Goal: Transaction & Acquisition: Subscribe to service/newsletter

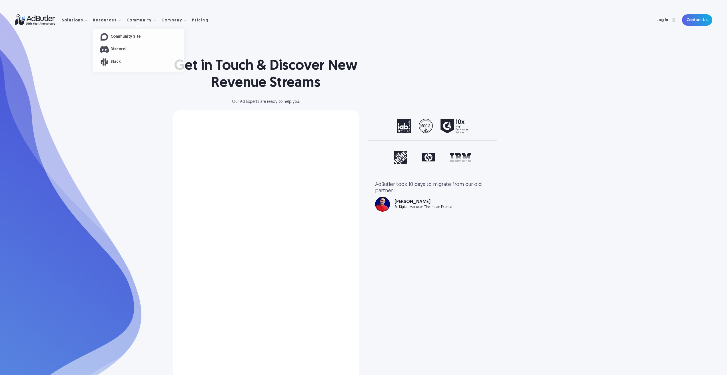
select select "North America"
select select "[GEOGRAPHIC_DATA]"
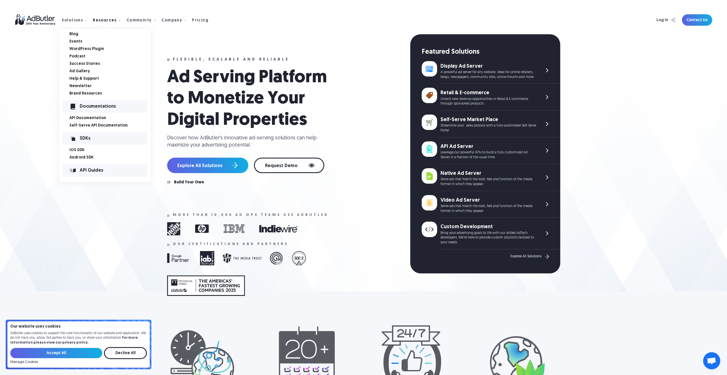
click at [79, 72] on link "Ad Gallery" at bounding box center [109, 71] width 81 height 4
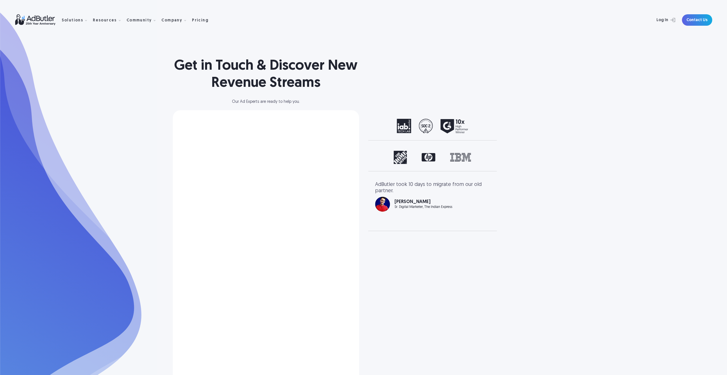
select select "[GEOGRAPHIC_DATA]"
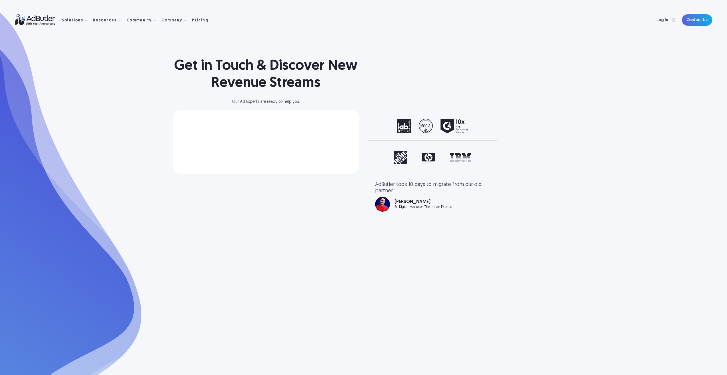
select select "[GEOGRAPHIC_DATA]"
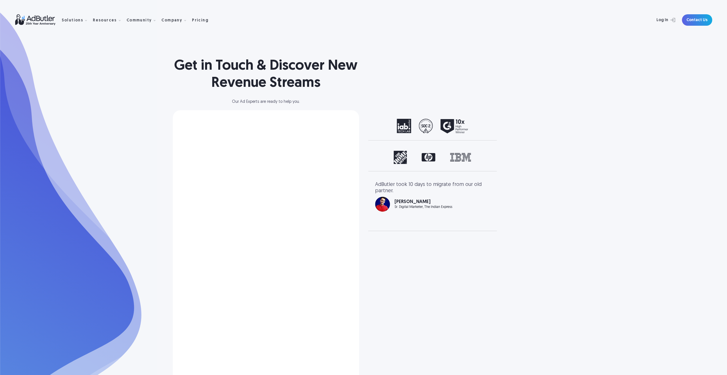
select select "[GEOGRAPHIC_DATA]"
select select "North America"
select select "[GEOGRAPHIC_DATA]"
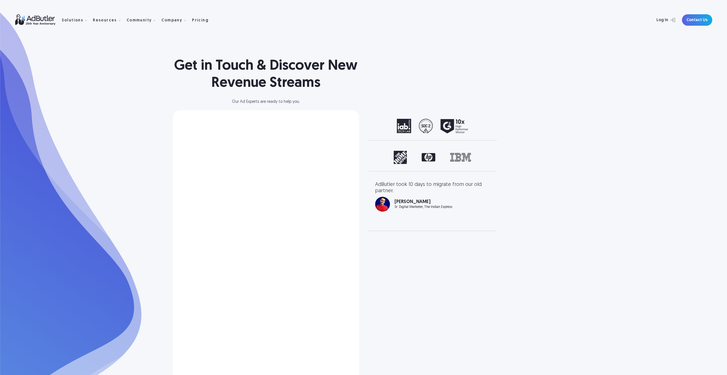
select select "[GEOGRAPHIC_DATA]"
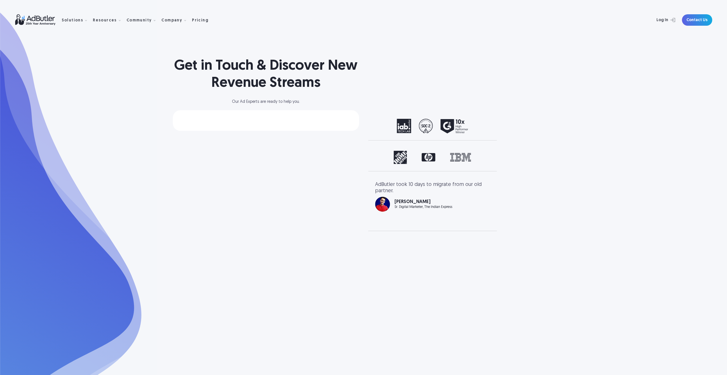
select select "[GEOGRAPHIC_DATA]"
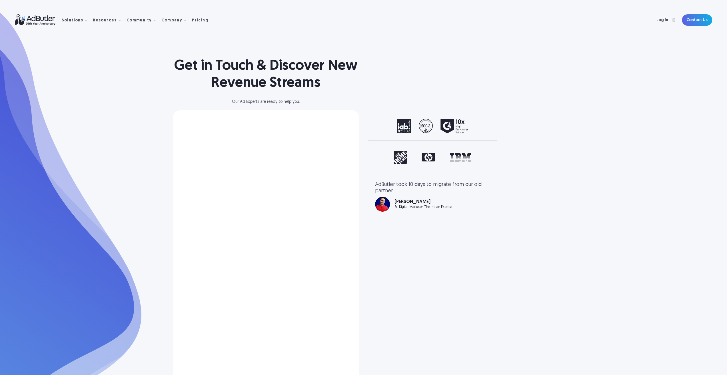
select select "[GEOGRAPHIC_DATA]"
select select "North America"
select select "[GEOGRAPHIC_DATA]"
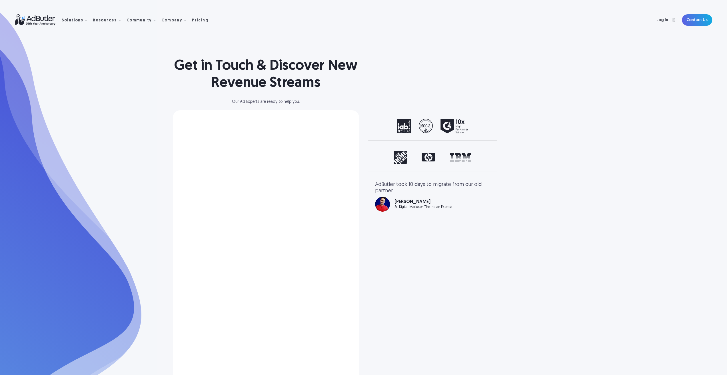
select select "[GEOGRAPHIC_DATA]"
select select "North America"
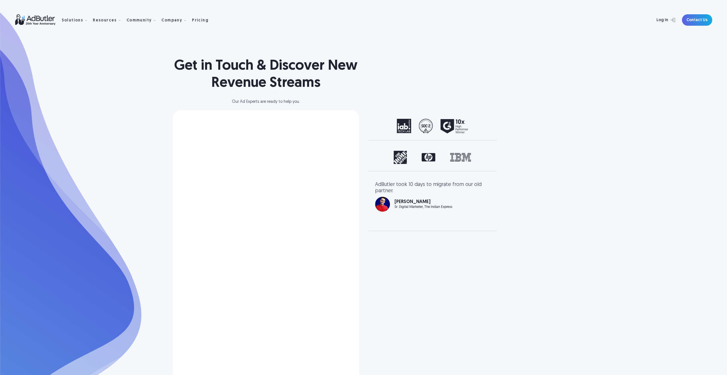
select select "[GEOGRAPHIC_DATA]"
select select "North America"
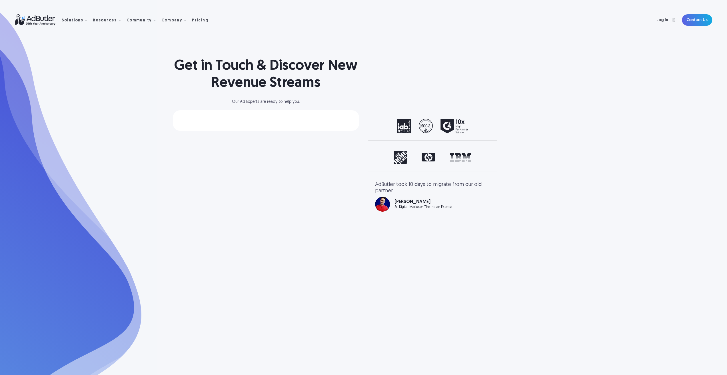
select select "[GEOGRAPHIC_DATA]"
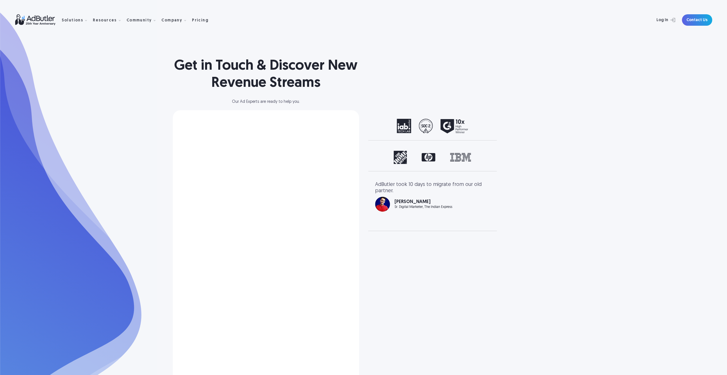
select select "[GEOGRAPHIC_DATA]"
select select "North America"
select select "[GEOGRAPHIC_DATA]"
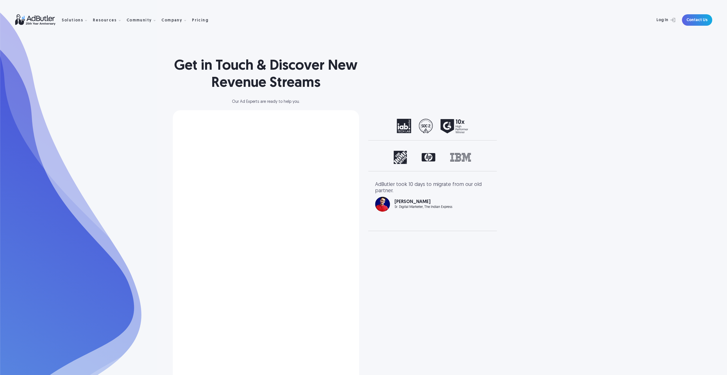
select select "[GEOGRAPHIC_DATA]"
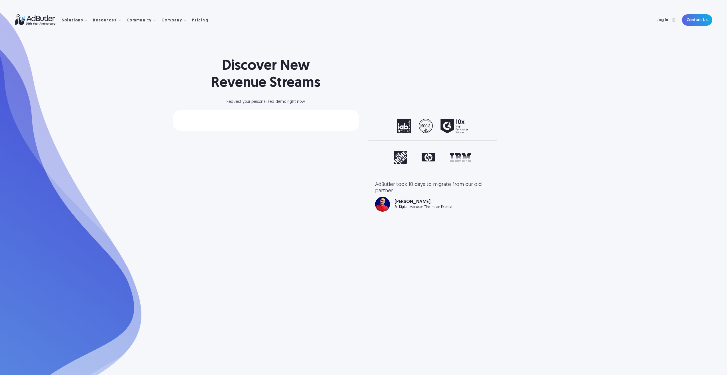
select select "[GEOGRAPHIC_DATA]"
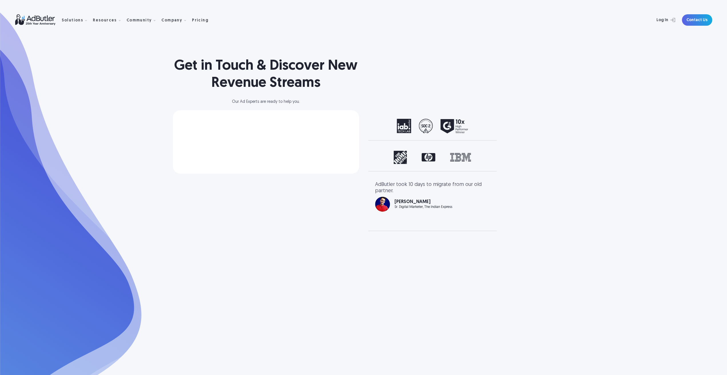
select select "North America"
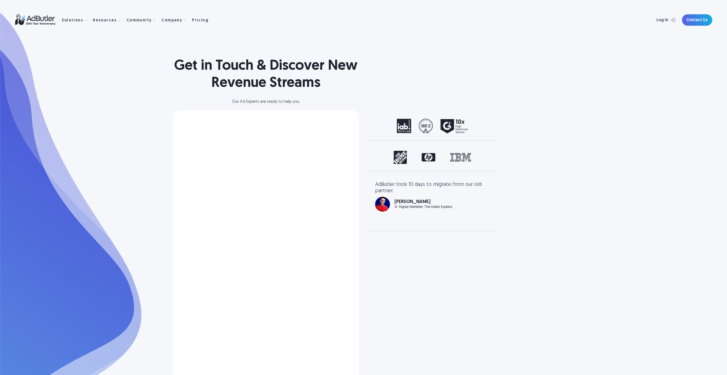
select select "North America"
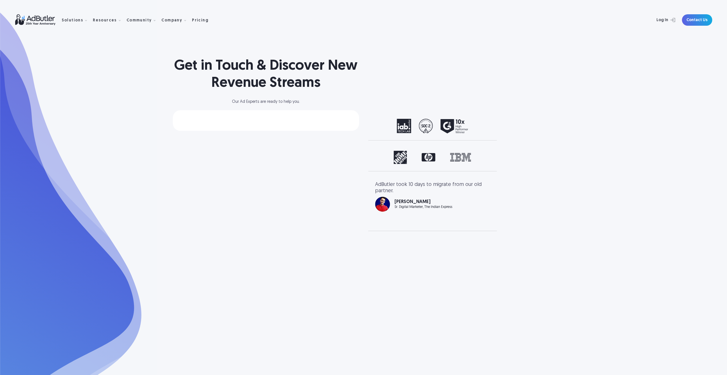
select select "[GEOGRAPHIC_DATA]"
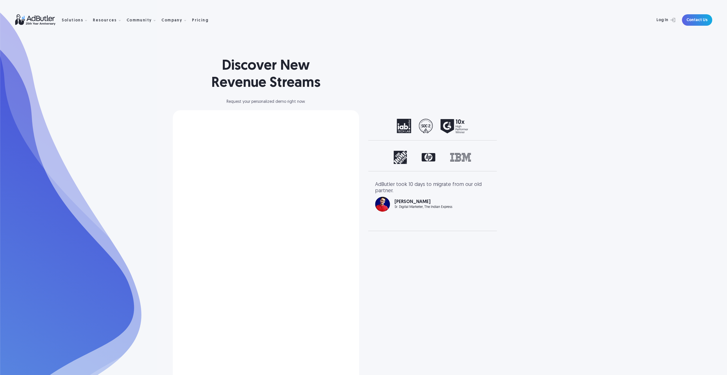
select select "[GEOGRAPHIC_DATA]"
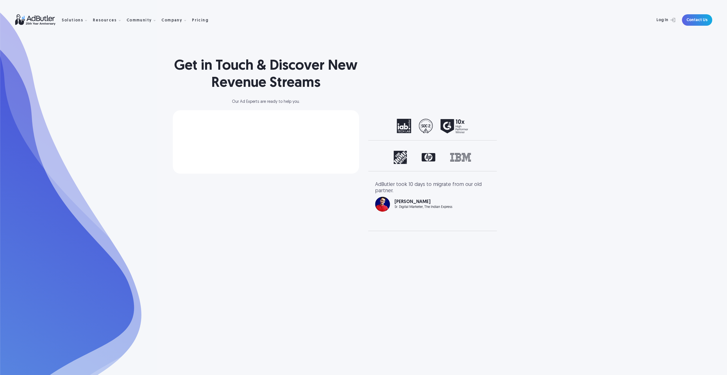
select select "[GEOGRAPHIC_DATA]"
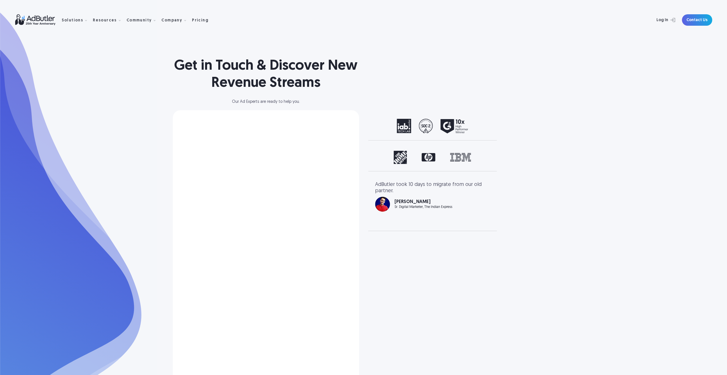
select select "North America"
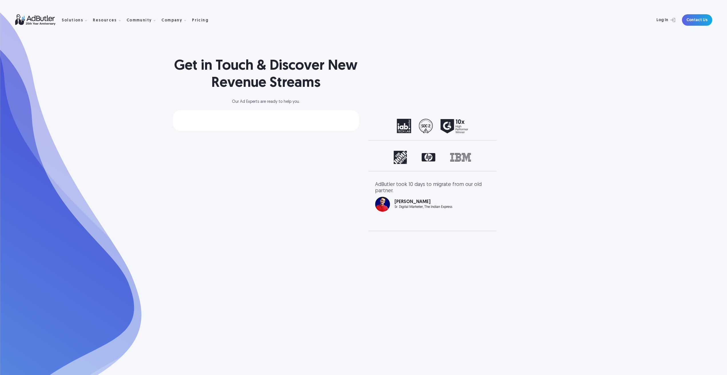
select select "[GEOGRAPHIC_DATA]"
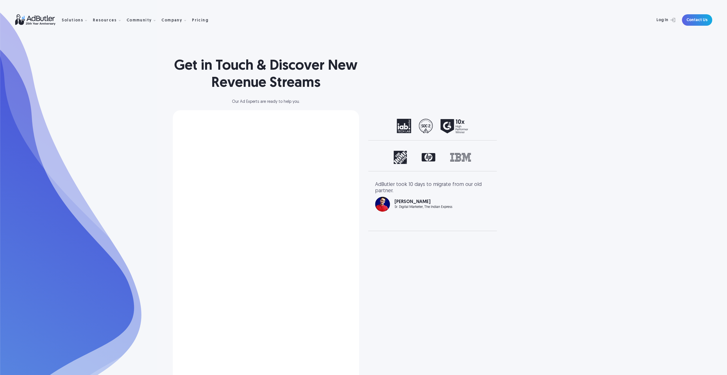
select select "North America"
select select "[GEOGRAPHIC_DATA]"
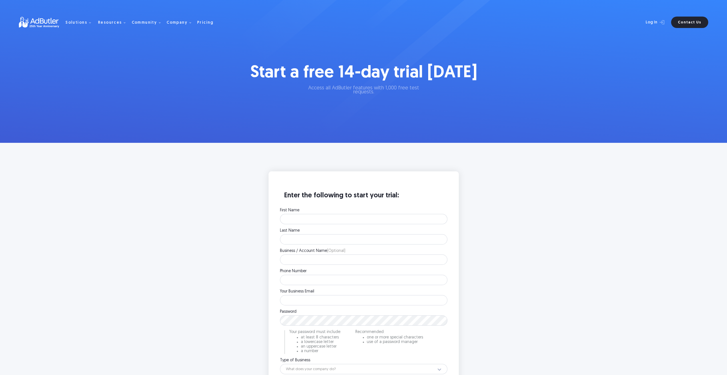
scroll to position [114, 0]
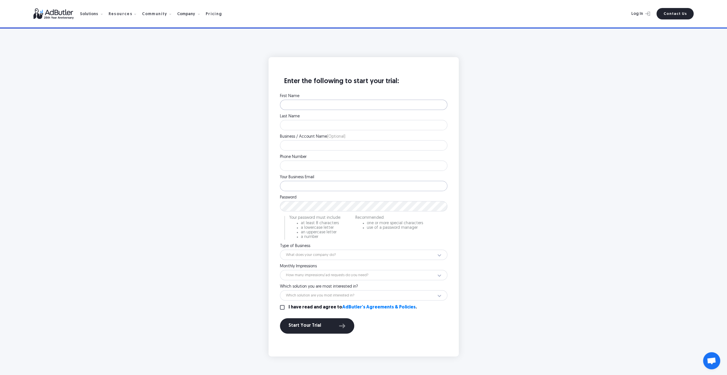
type input "prabhpreet+trial7@sparklit.com"
click at [333, 105] on input "First Name" at bounding box center [363, 105] width 167 height 10
type input "dfdf"
drag, startPoint x: 322, startPoint y: 100, endPoint x: 265, endPoint y: 100, distance: 57.1
click at [265, 100] on div "Enter the following to start your trial: First Name dfdf Please enter your firs…" at bounding box center [363, 206] width 228 height 299
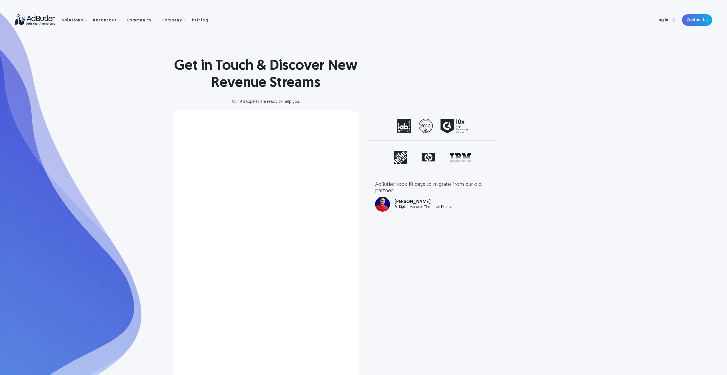
select select "North America"
select select "[GEOGRAPHIC_DATA]"
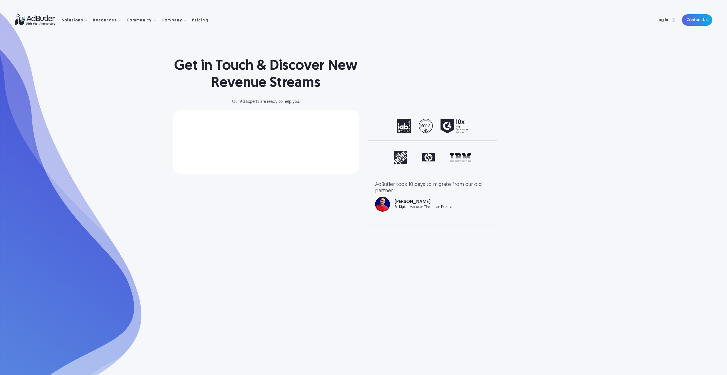
select select "[GEOGRAPHIC_DATA]"
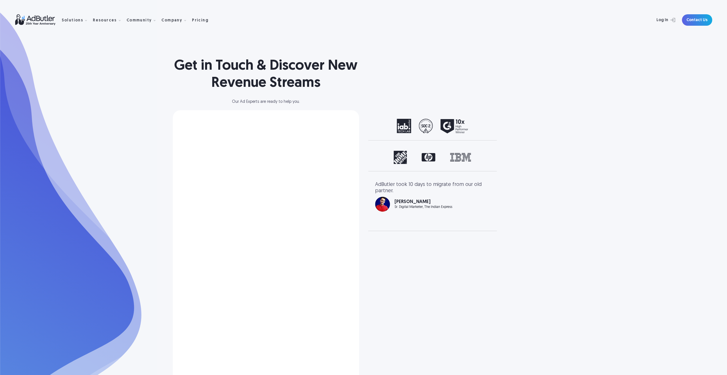
select select "[GEOGRAPHIC_DATA]"
select select "North America"
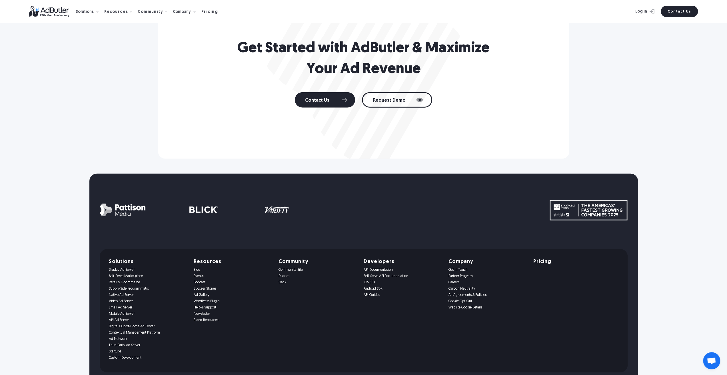
scroll to position [1371, 0]
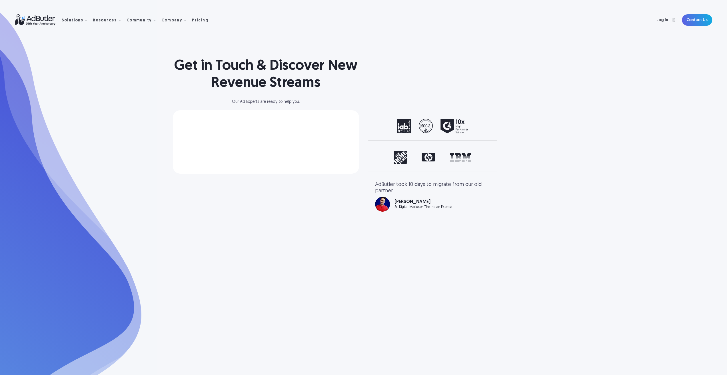
select select "[GEOGRAPHIC_DATA]"
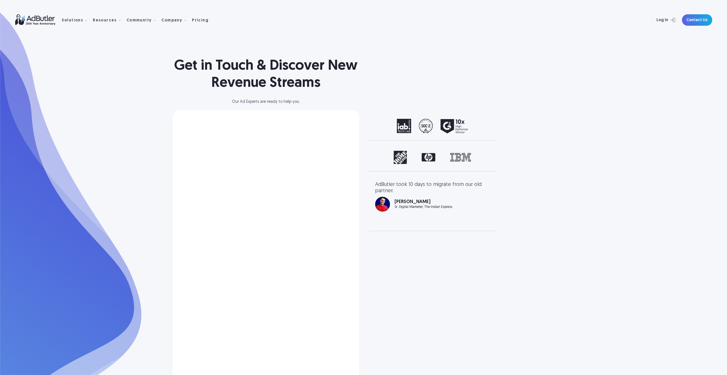
select select "North America"
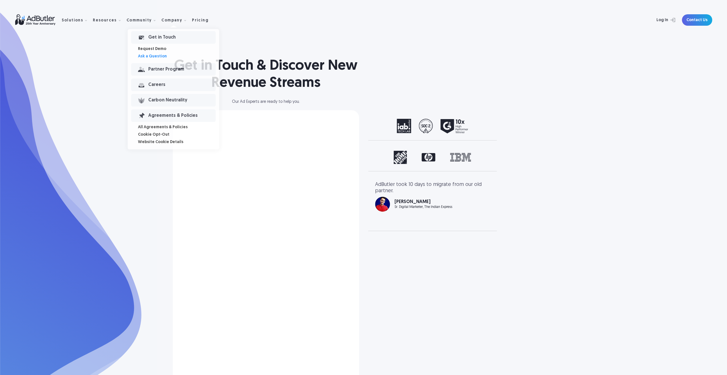
select select "[GEOGRAPHIC_DATA]"
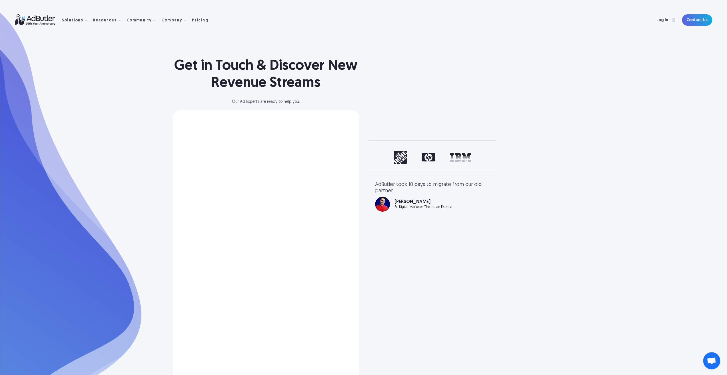
select select "[GEOGRAPHIC_DATA]"
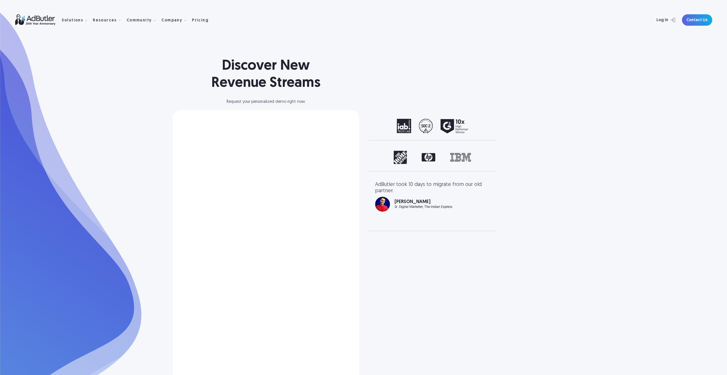
select select "North America"
select select "[GEOGRAPHIC_DATA]"
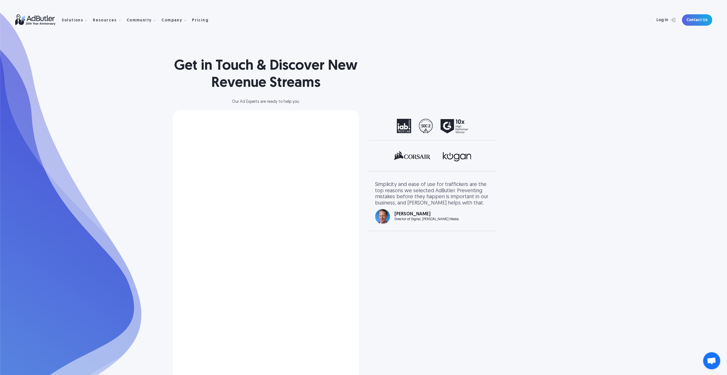
select select "[GEOGRAPHIC_DATA]"
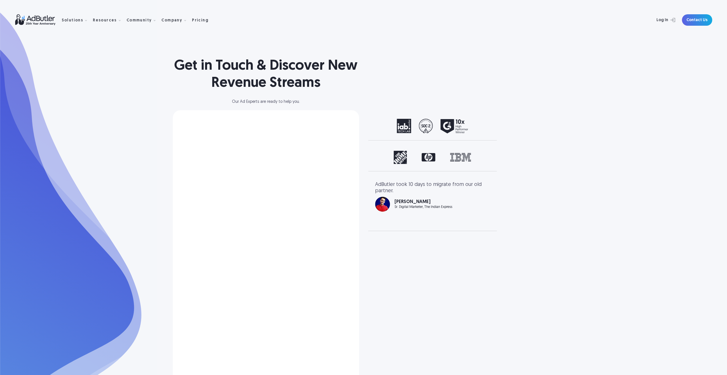
select select "[GEOGRAPHIC_DATA]"
